Goal: Task Accomplishment & Management: Complete application form

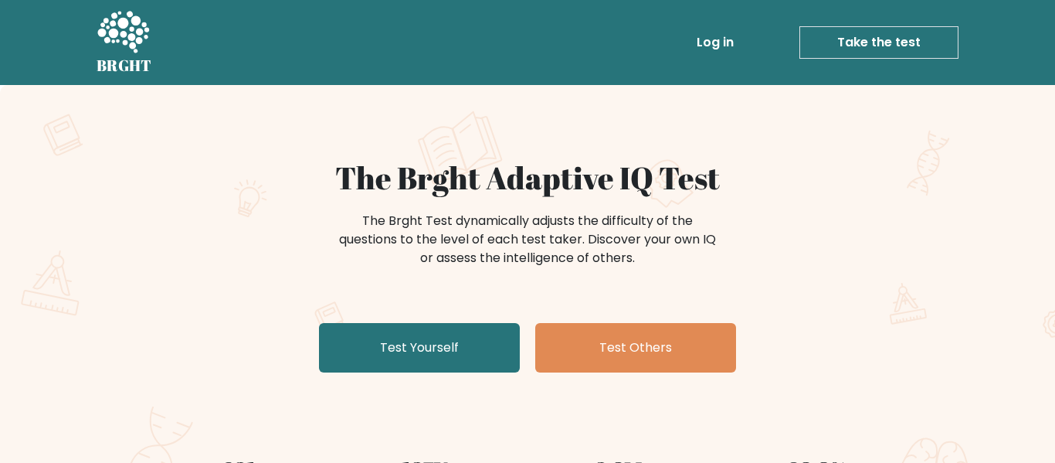
scroll to position [48, 0]
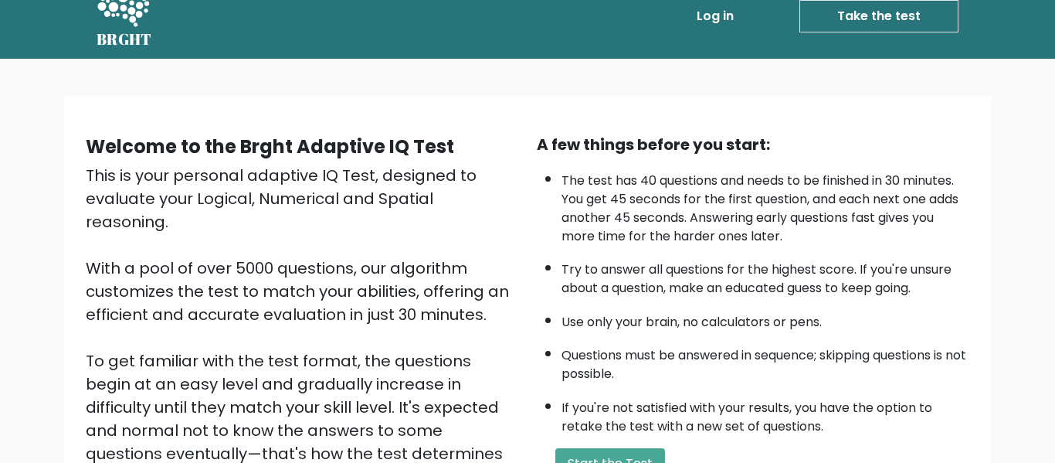
scroll to position [29, 0]
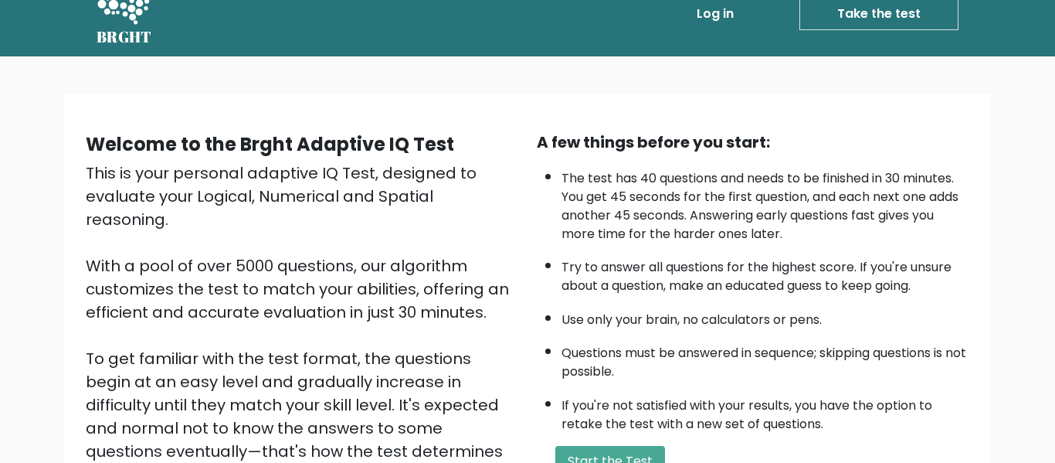
click at [864, 11] on link "Take the test" at bounding box center [878, 14] width 159 height 32
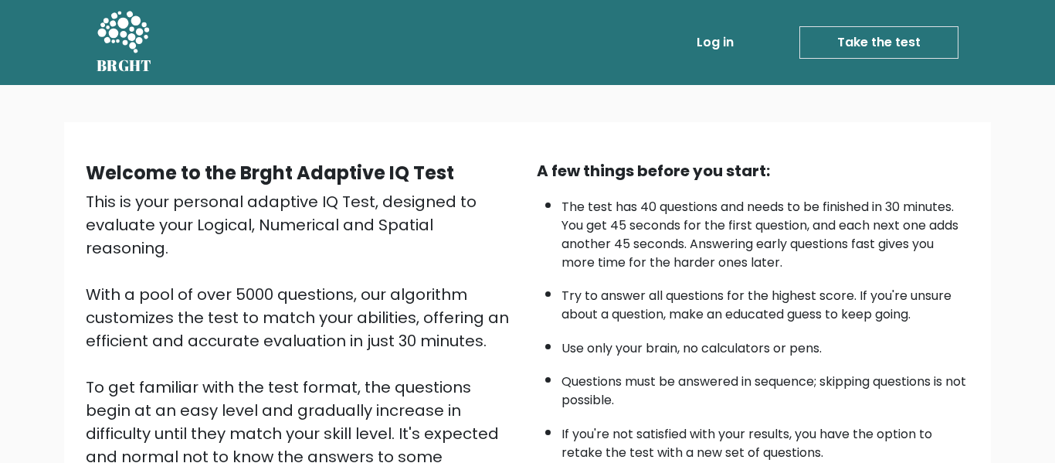
click at [856, 29] on link "Take the test" at bounding box center [878, 42] width 159 height 32
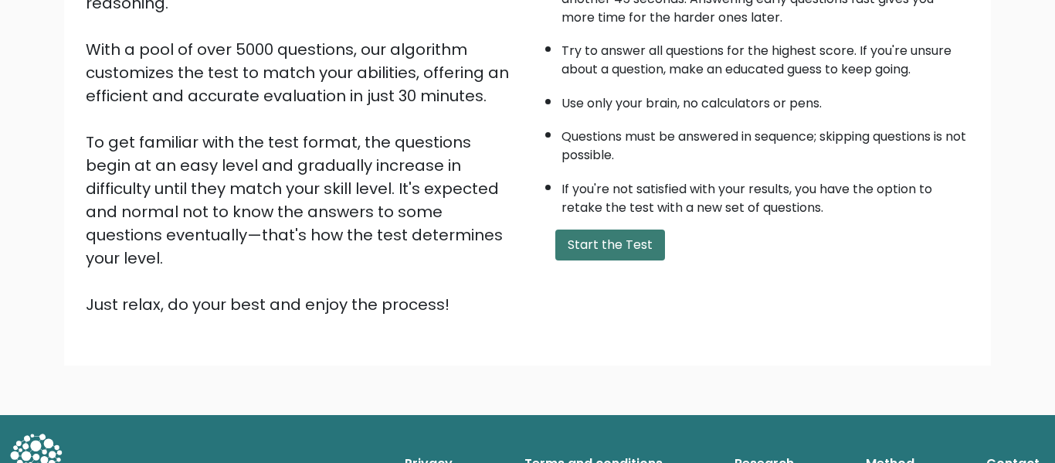
click at [612, 239] on button "Start the Test" at bounding box center [610, 244] width 110 height 31
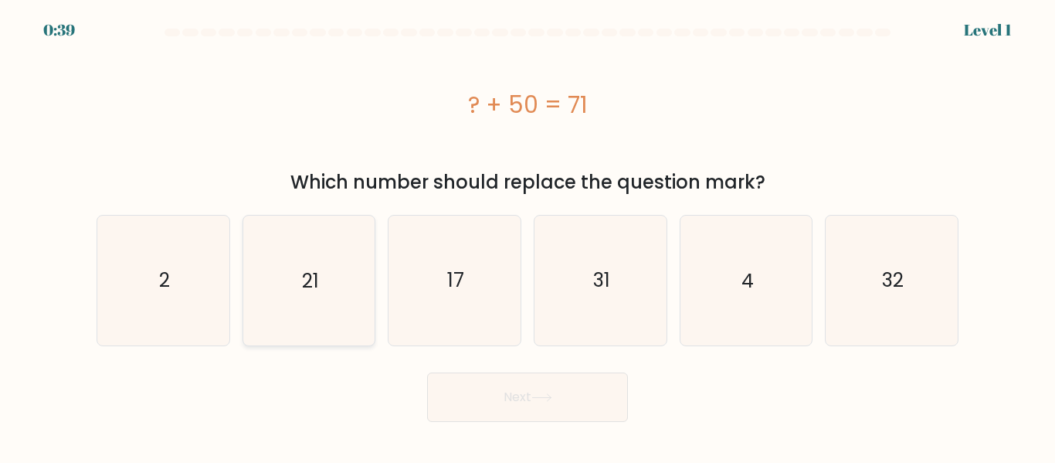
click at [270, 280] on icon "21" at bounding box center [308, 279] width 129 height 129
click at [527, 236] on input "b. 21" at bounding box center [527, 234] width 1 height 4
radio input "true"
click at [544, 403] on button "Next" at bounding box center [527, 396] width 201 height 49
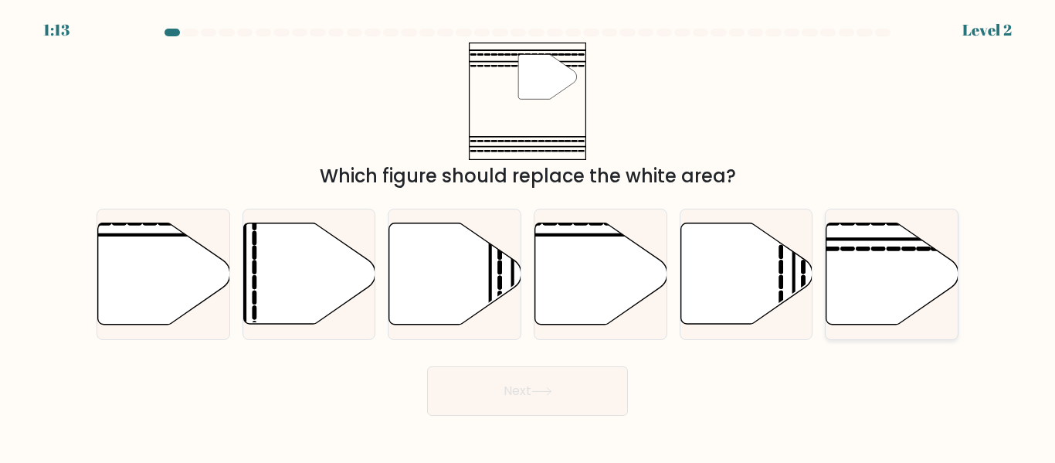
click at [867, 262] on icon at bounding box center [892, 273] width 132 height 101
click at [528, 236] on input "f." at bounding box center [527, 234] width 1 height 4
radio input "true"
click at [514, 402] on button "Next" at bounding box center [527, 390] width 201 height 49
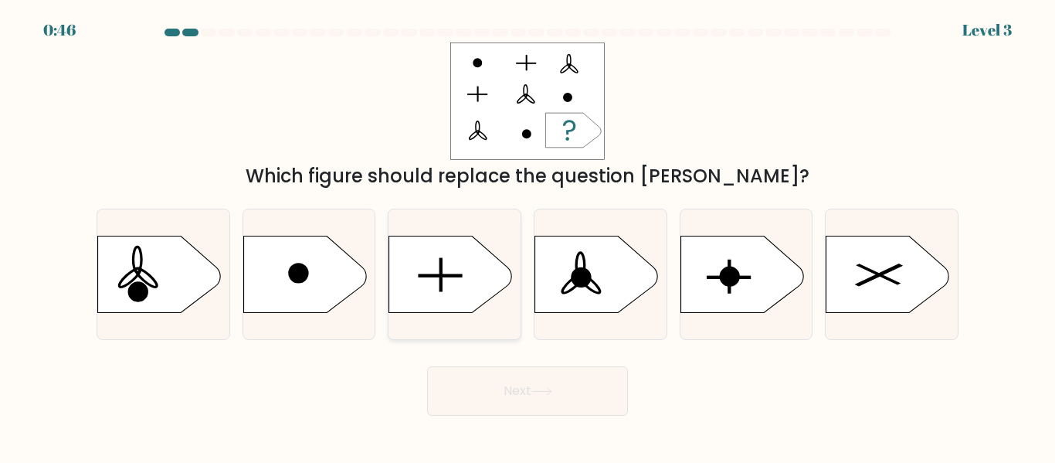
click at [439, 282] on icon at bounding box center [451, 274] width 124 height 77
click at [527, 236] on input "c." at bounding box center [527, 234] width 1 height 4
radio input "true"
click at [148, 273] on ellipse at bounding box center [147, 277] width 26 height 23
click at [527, 236] on input "a." at bounding box center [527, 234] width 1 height 4
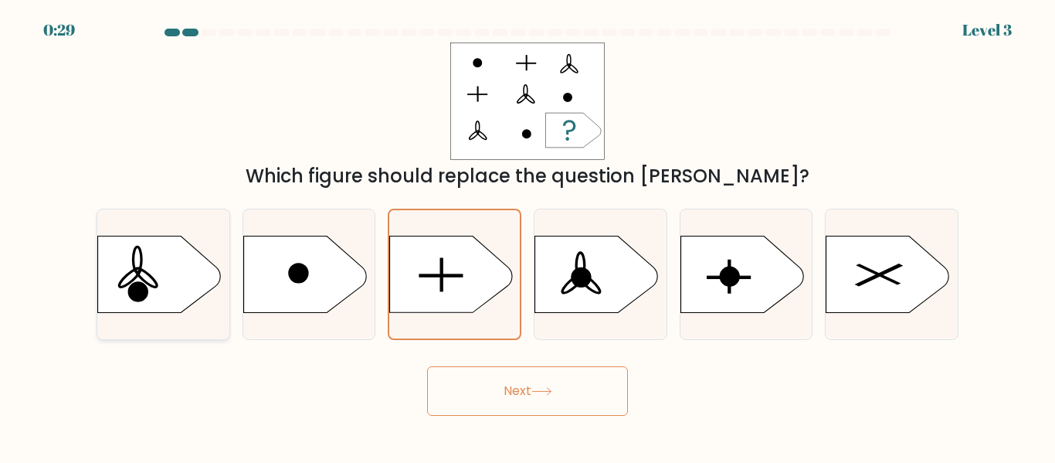
radio input "true"
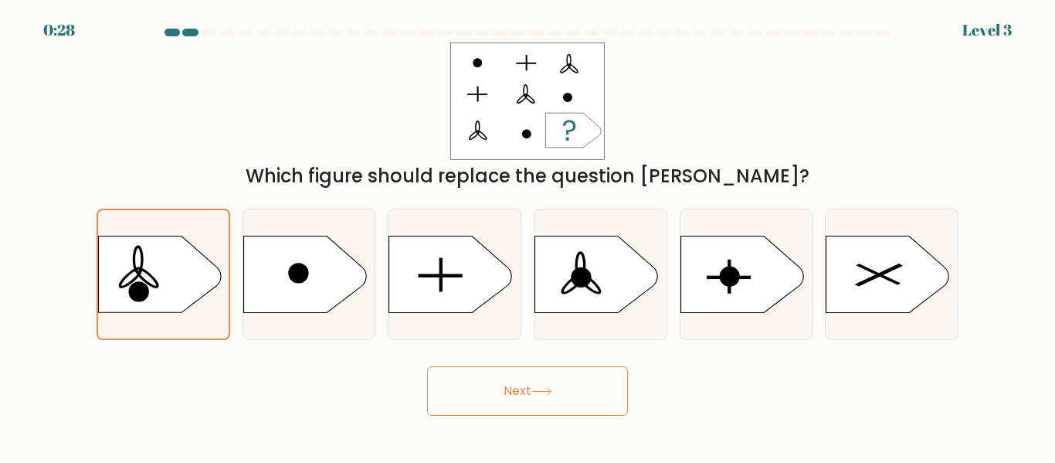
click at [545, 407] on button "Next" at bounding box center [527, 390] width 201 height 49
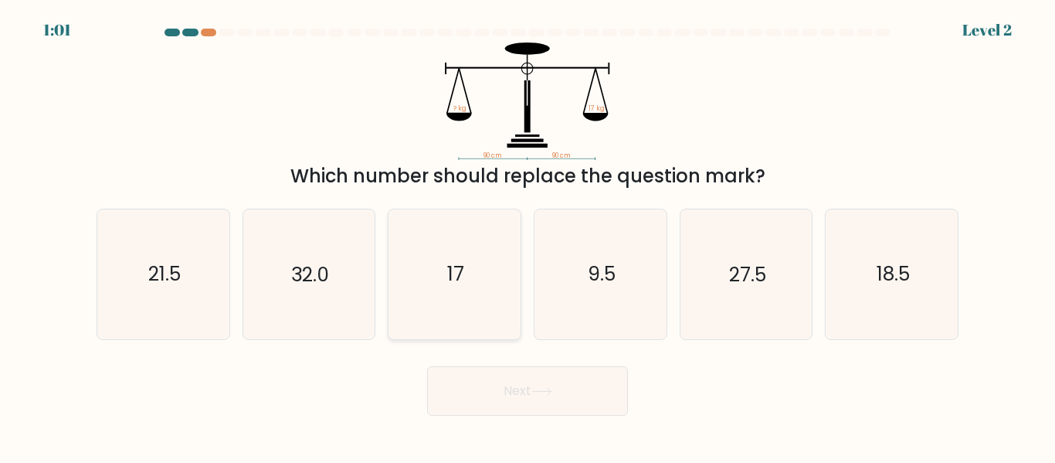
click at [493, 273] on icon "17" at bounding box center [454, 273] width 129 height 129
click at [527, 236] on input "c. 17" at bounding box center [527, 234] width 1 height 4
radio input "true"
click at [575, 433] on body "1:01 Level 2" at bounding box center [527, 231] width 1055 height 463
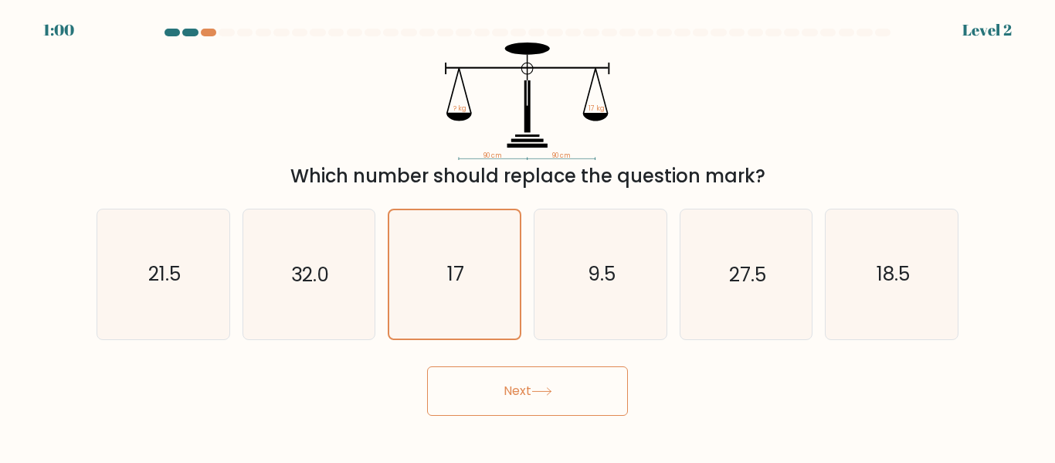
click at [574, 402] on button "Next" at bounding box center [527, 390] width 201 height 49
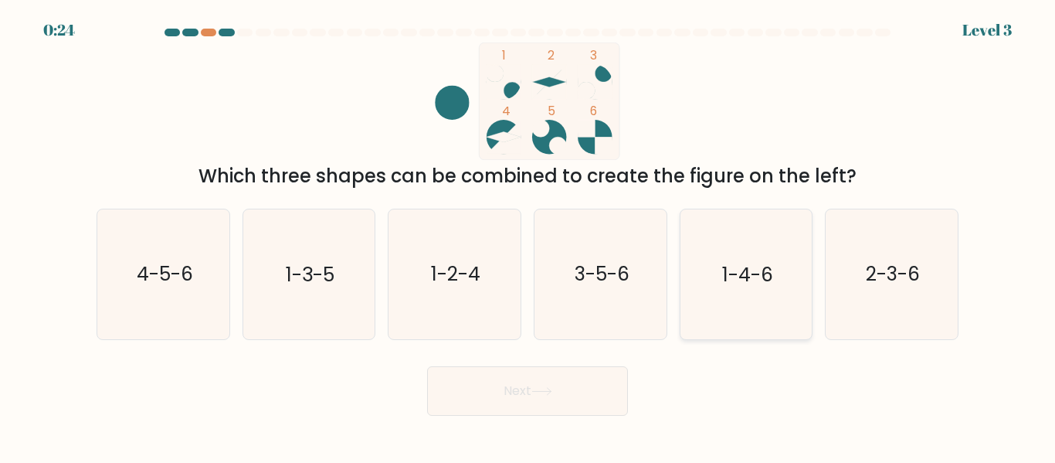
click at [768, 289] on icon "1-4-6" at bounding box center [745, 273] width 129 height 129
click at [528, 236] on input "e. 1-4-6" at bounding box center [527, 234] width 1 height 4
radio input "true"
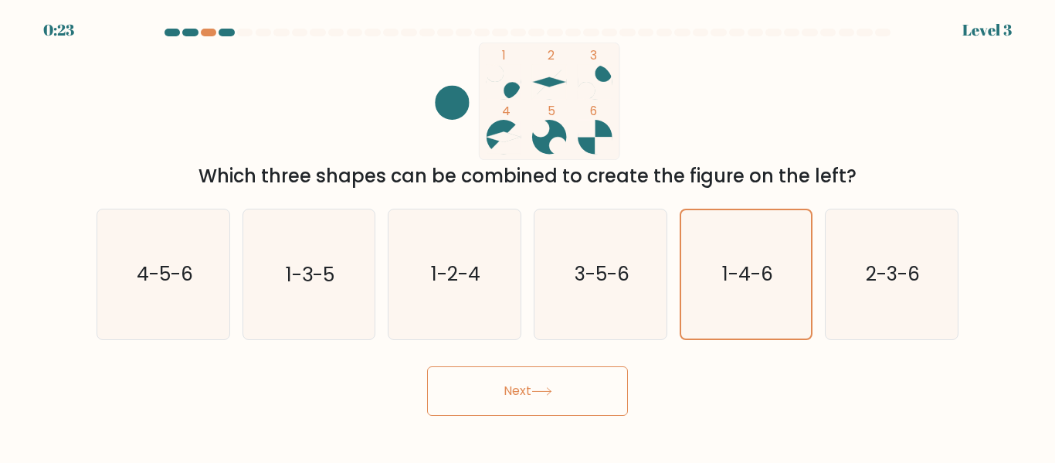
click at [572, 392] on button "Next" at bounding box center [527, 390] width 201 height 49
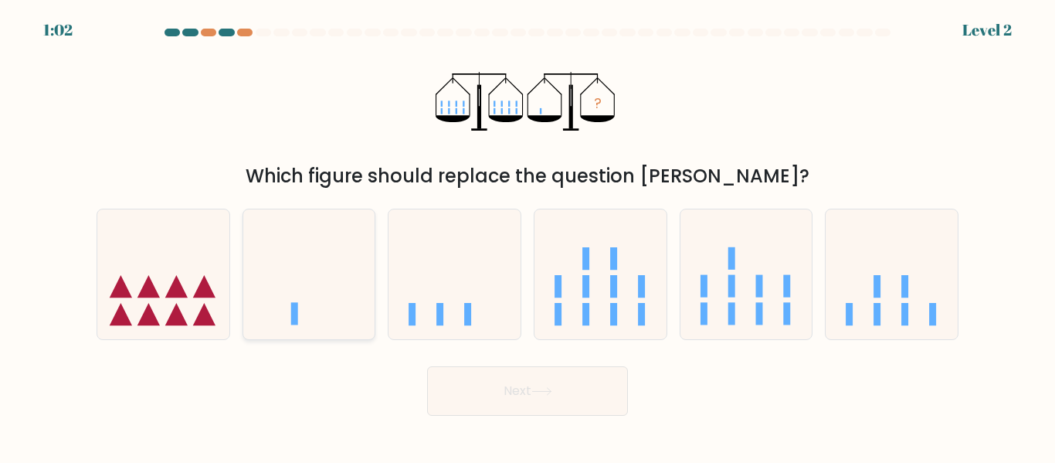
click at [296, 269] on icon at bounding box center [309, 273] width 132 height 109
click at [527, 236] on input "b." at bounding box center [527, 234] width 1 height 4
radio input "true"
click at [513, 383] on button "Next" at bounding box center [527, 390] width 201 height 49
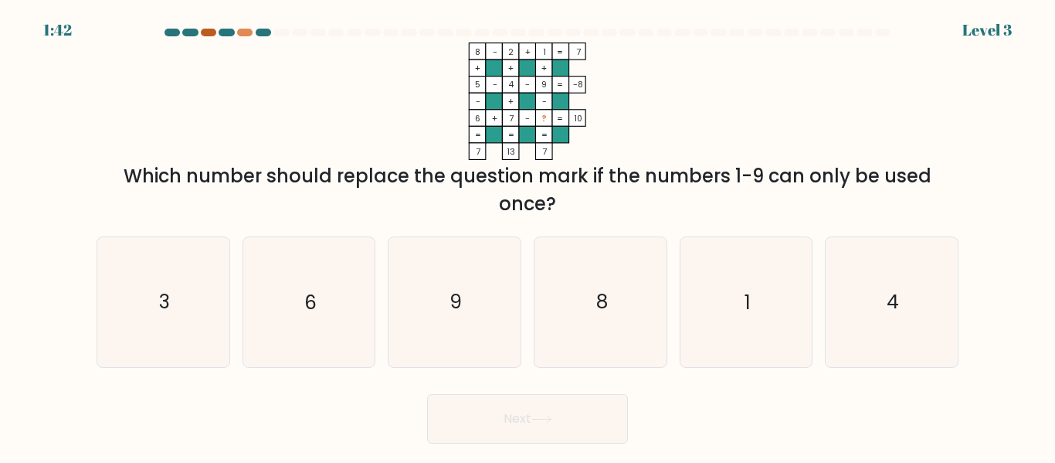
click at [207, 32] on div at bounding box center [208, 33] width 15 height 8
click at [204, 34] on div at bounding box center [208, 33] width 15 height 8
click at [208, 32] on div at bounding box center [208, 33] width 15 height 8
